Goal: Go to known website: Access a specific website the user already knows

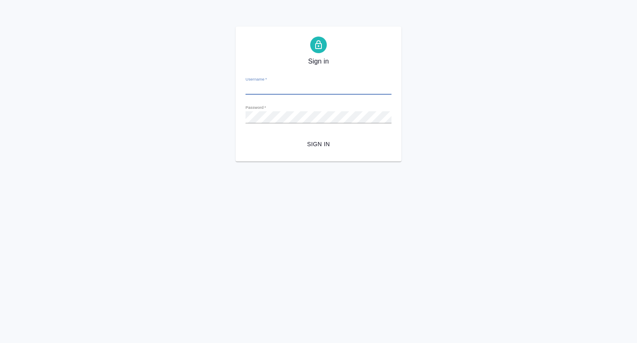
type input "p.seitov@awatera.com"
click at [318, 150] on button "Sign in" at bounding box center [319, 144] width 146 height 15
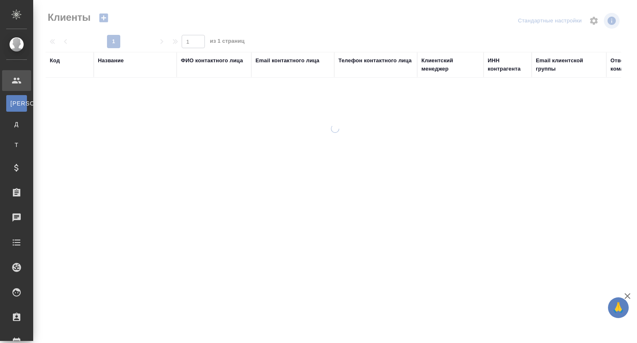
select select "RU"
